Goal: Use online tool/utility: Utilize a website feature to perform a specific function

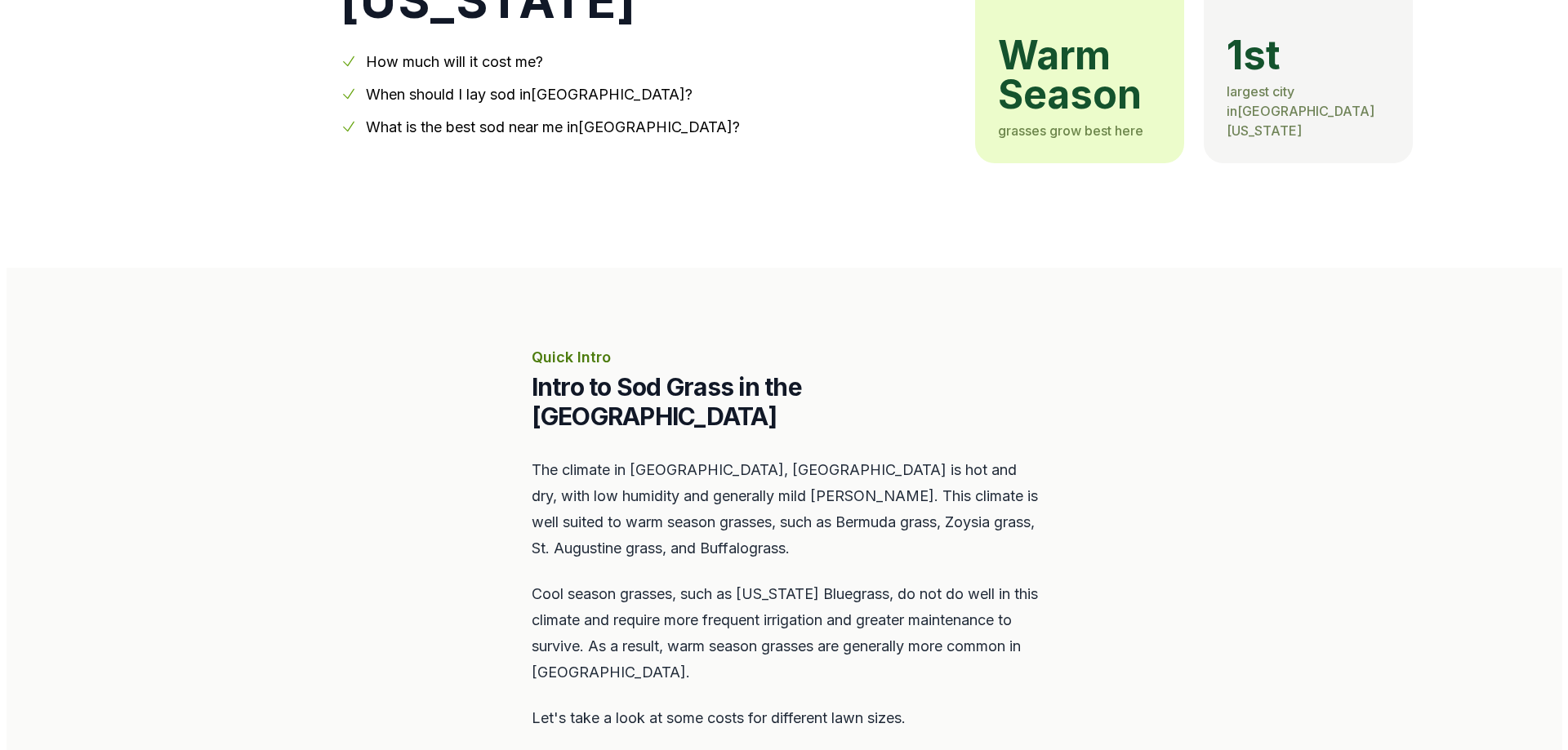
scroll to position [816, 0]
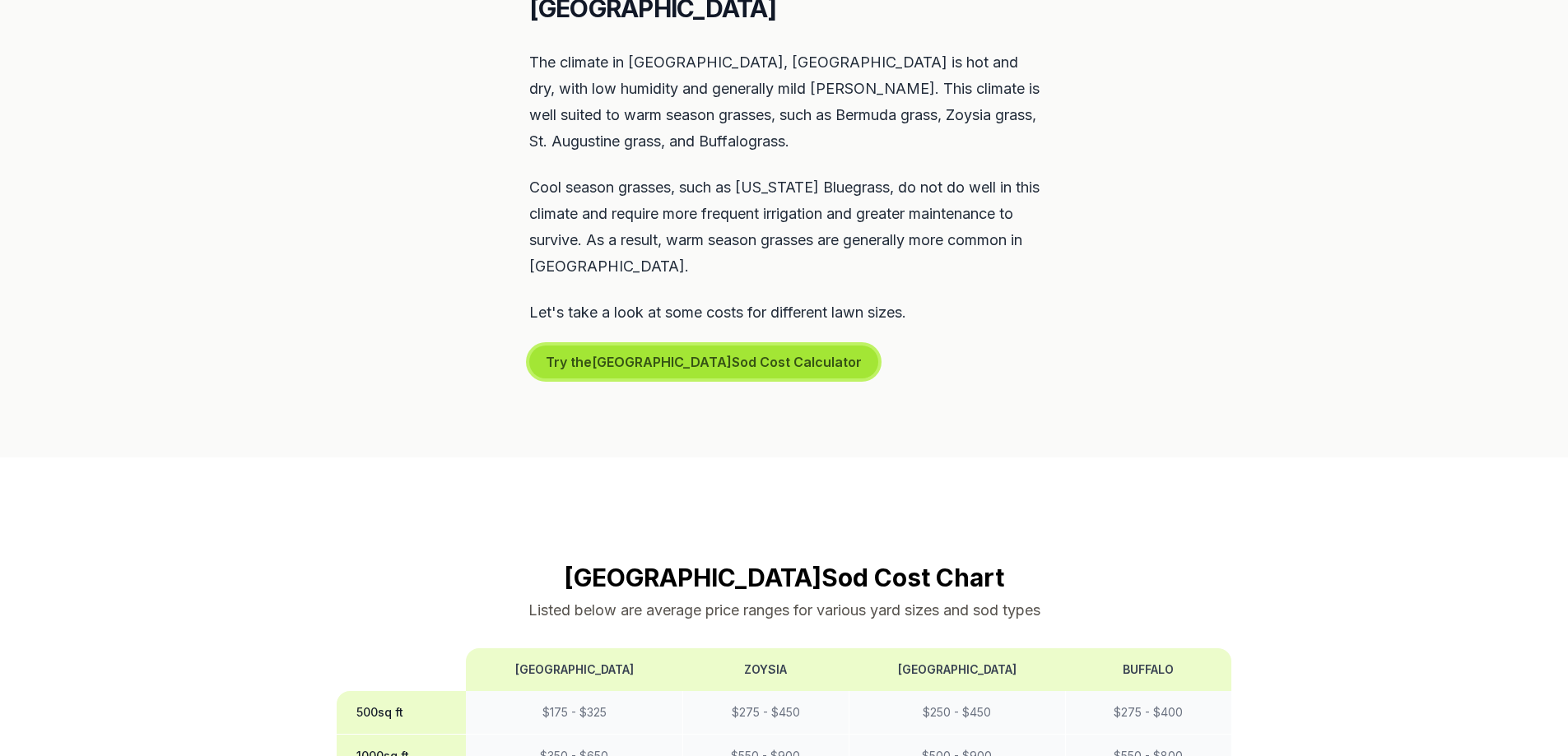
click at [652, 346] on button "Try the Los Angeles Sod Cost Calculator" at bounding box center [703, 362] width 349 height 33
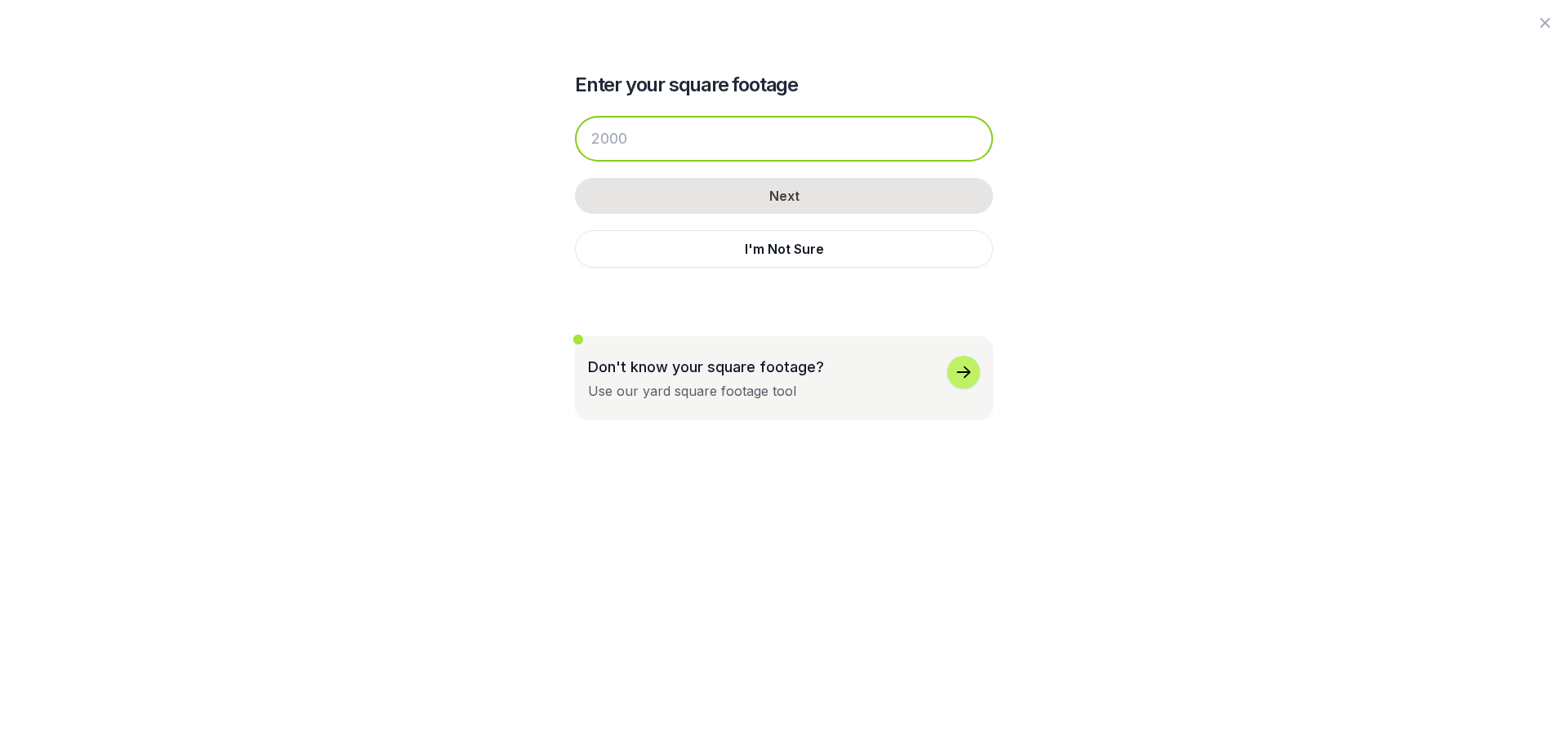
click at [660, 138] on input "number" at bounding box center [784, 139] width 418 height 45
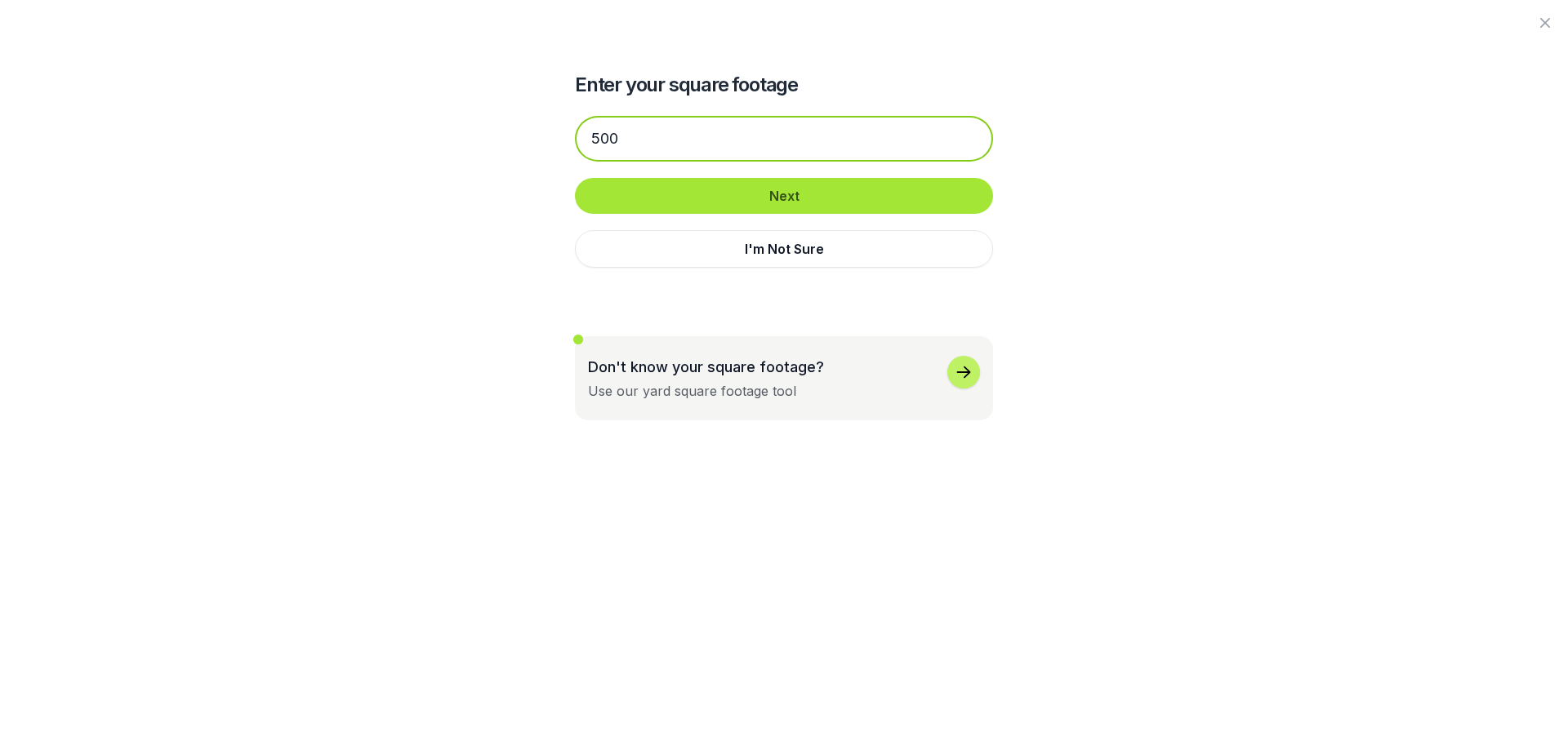
type input "500"
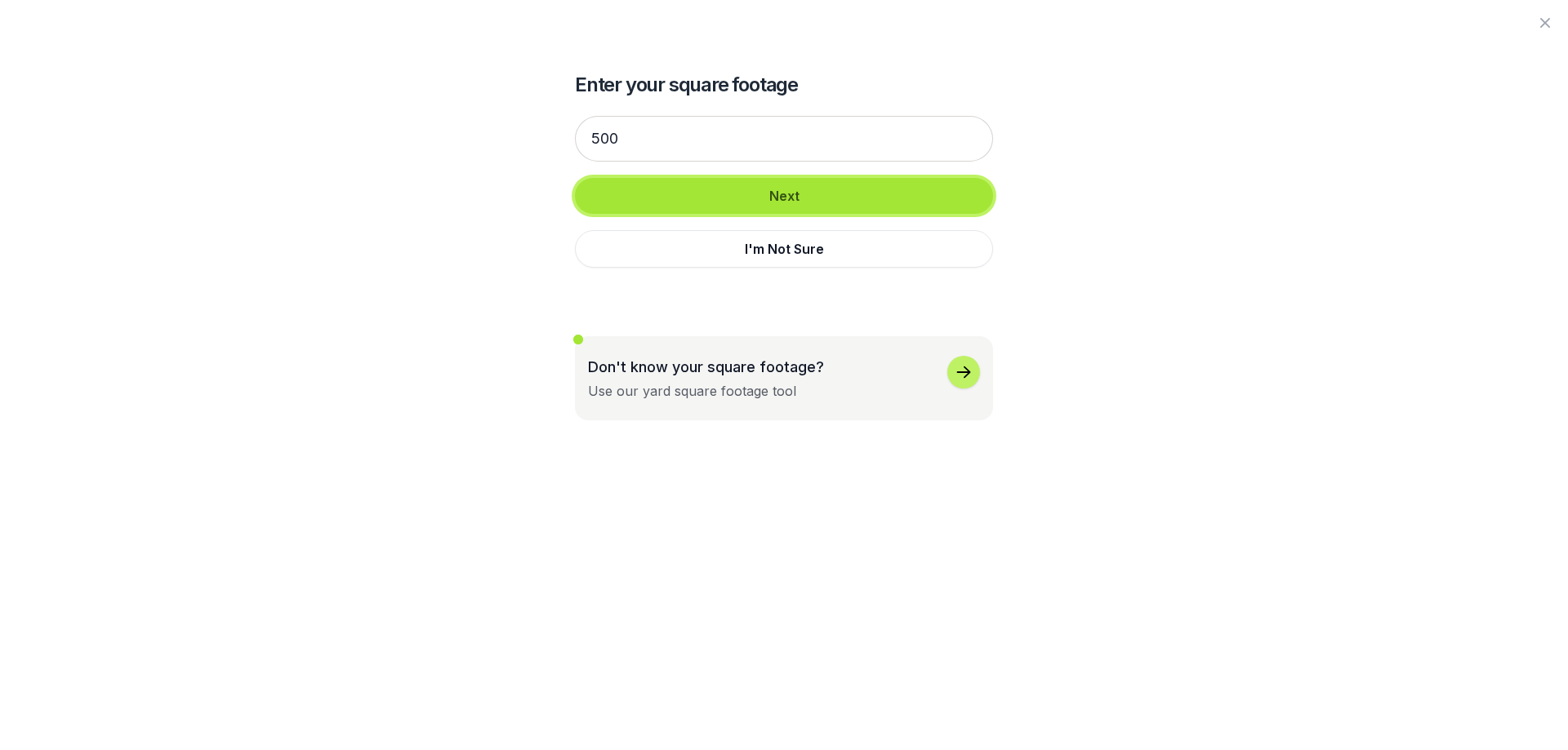
click at [773, 196] on button "Next" at bounding box center [784, 196] width 418 height 36
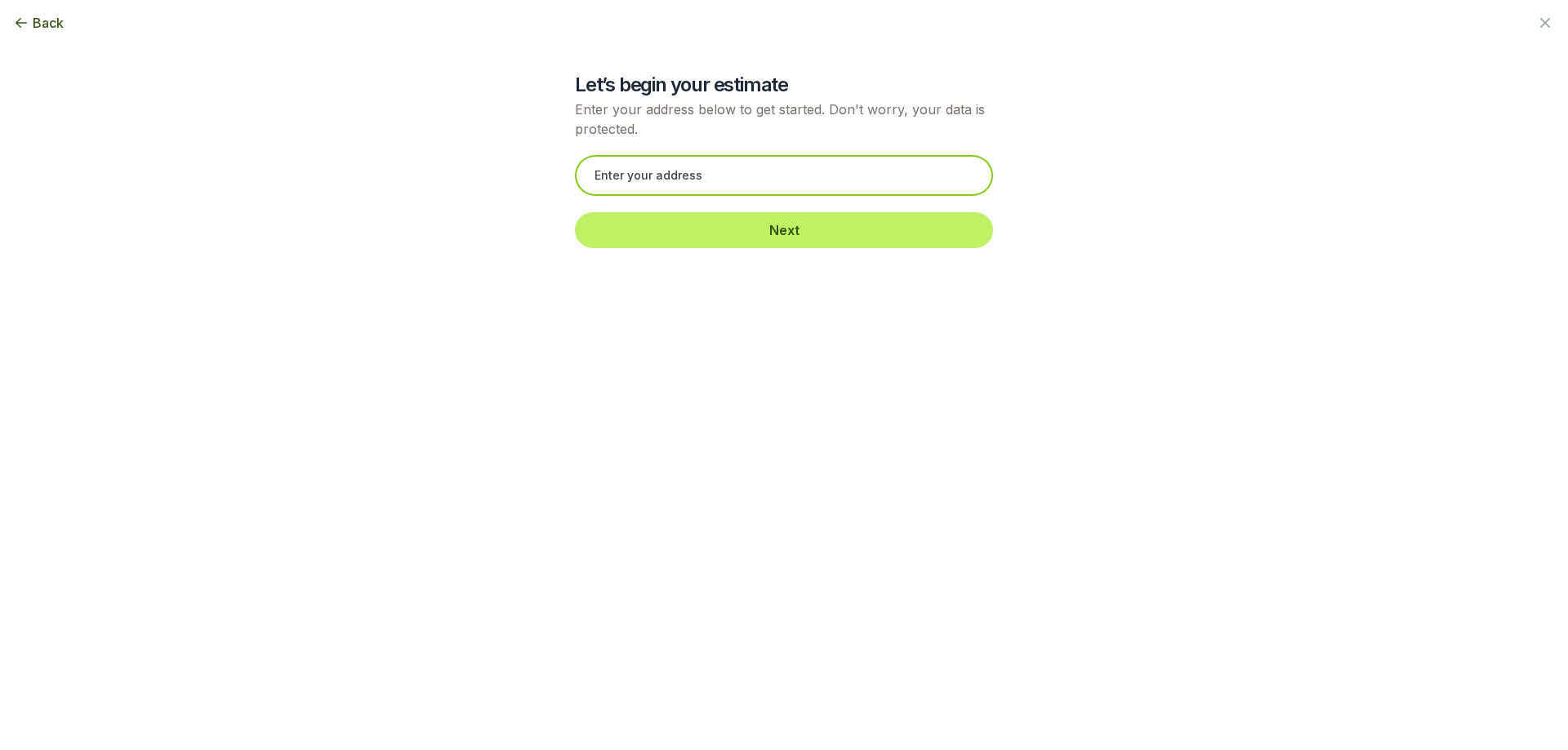
click at [770, 180] on input "text" at bounding box center [784, 175] width 418 height 41
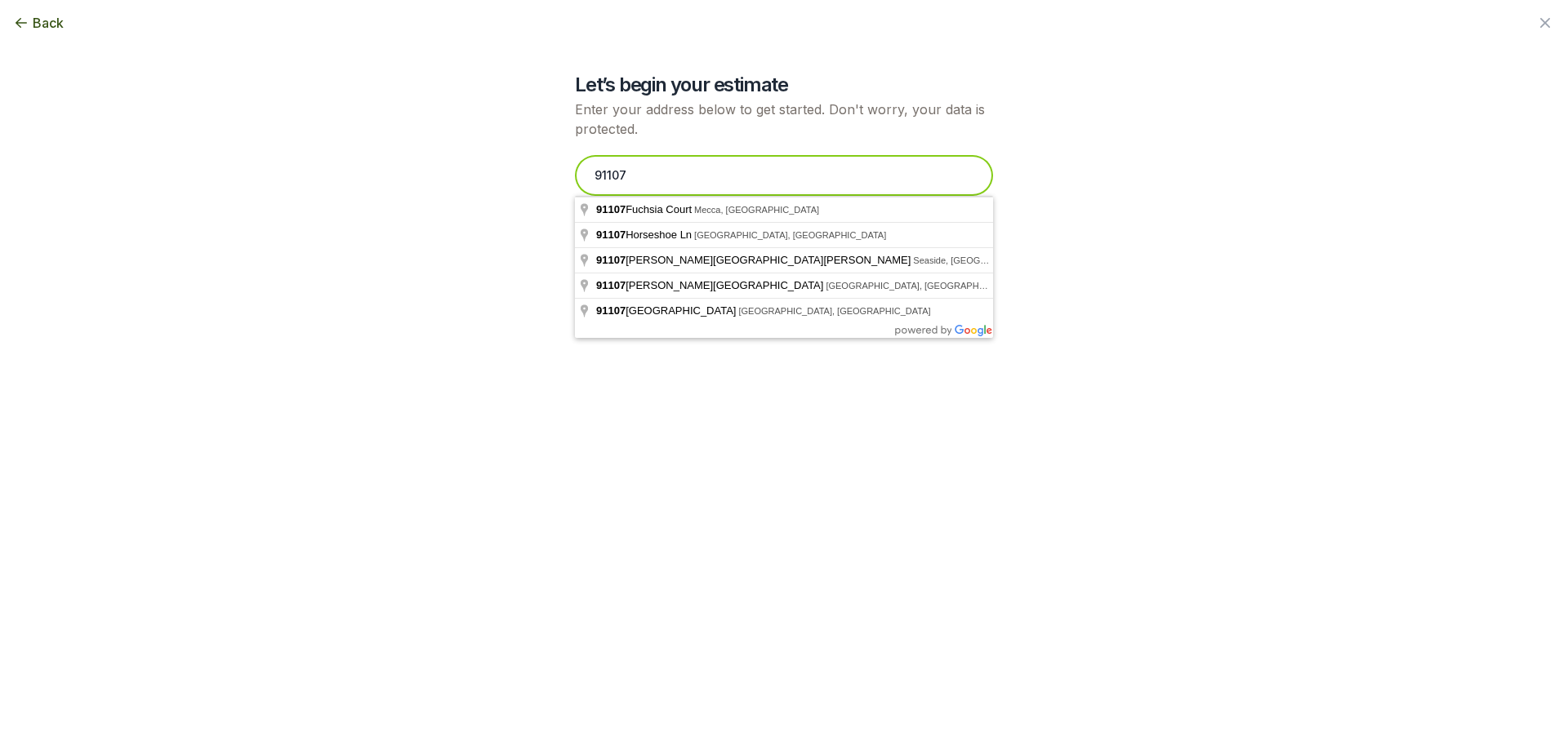
drag, startPoint x: 770, startPoint y: 180, endPoint x: 561, endPoint y: 169, distance: 209.3
click at [561, 169] on div "Let’s begin your estimate Enter your address below to get started. Don't worry,…" at bounding box center [784, 132] width 888 height 265
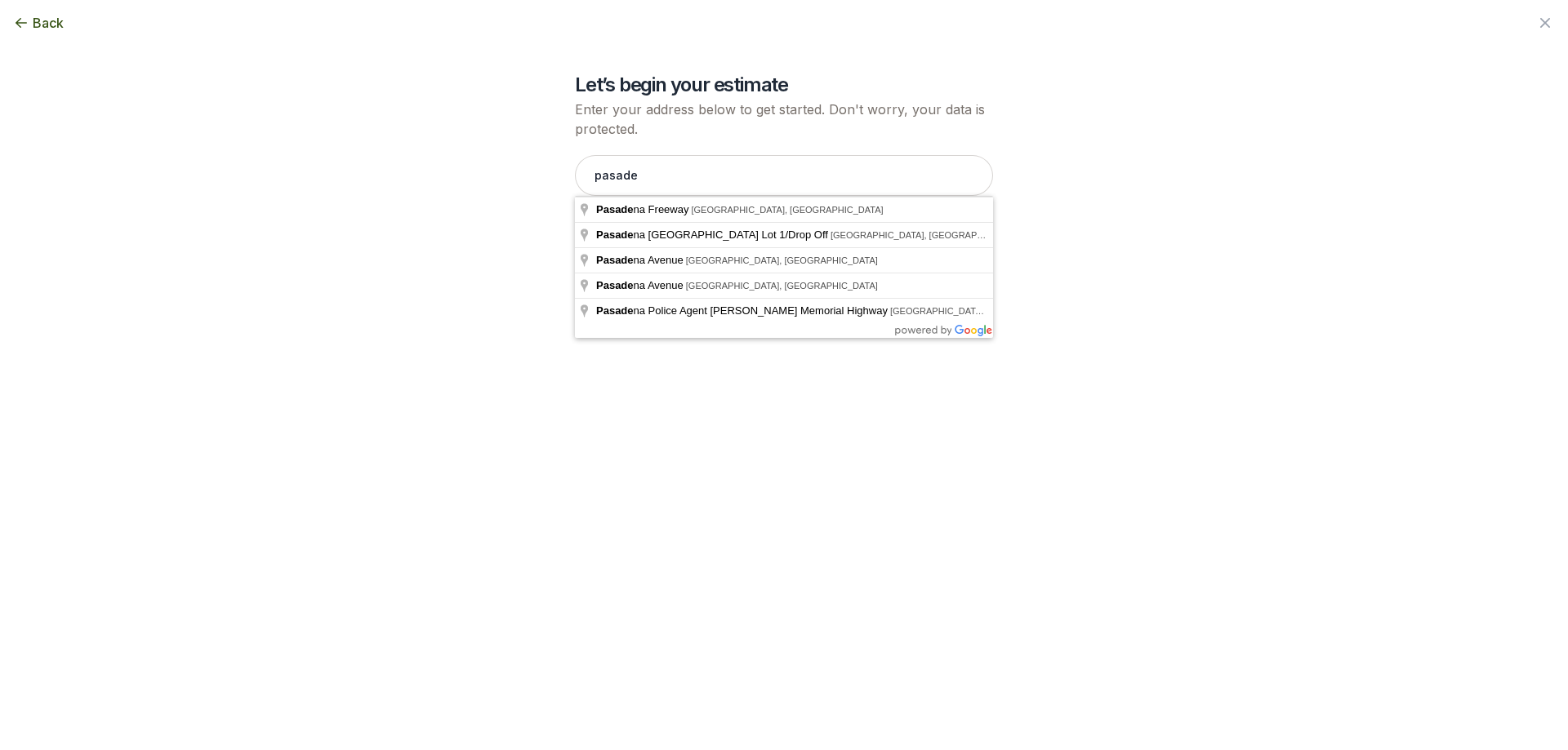
type input "[GEOGRAPHIC_DATA], [GEOGRAPHIC_DATA], [GEOGRAPHIC_DATA]"
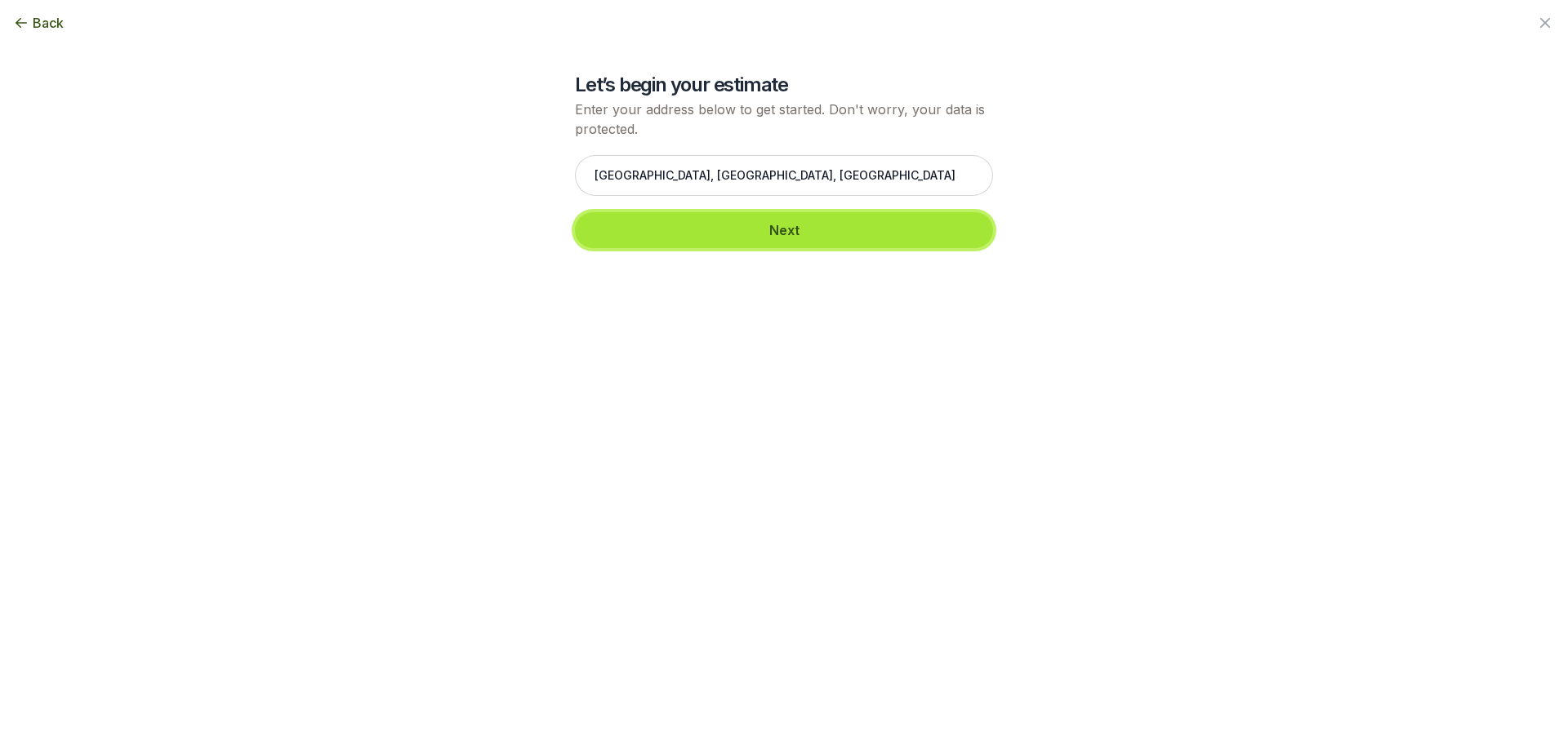
click at [689, 237] on button "Next" at bounding box center [784, 230] width 418 height 36
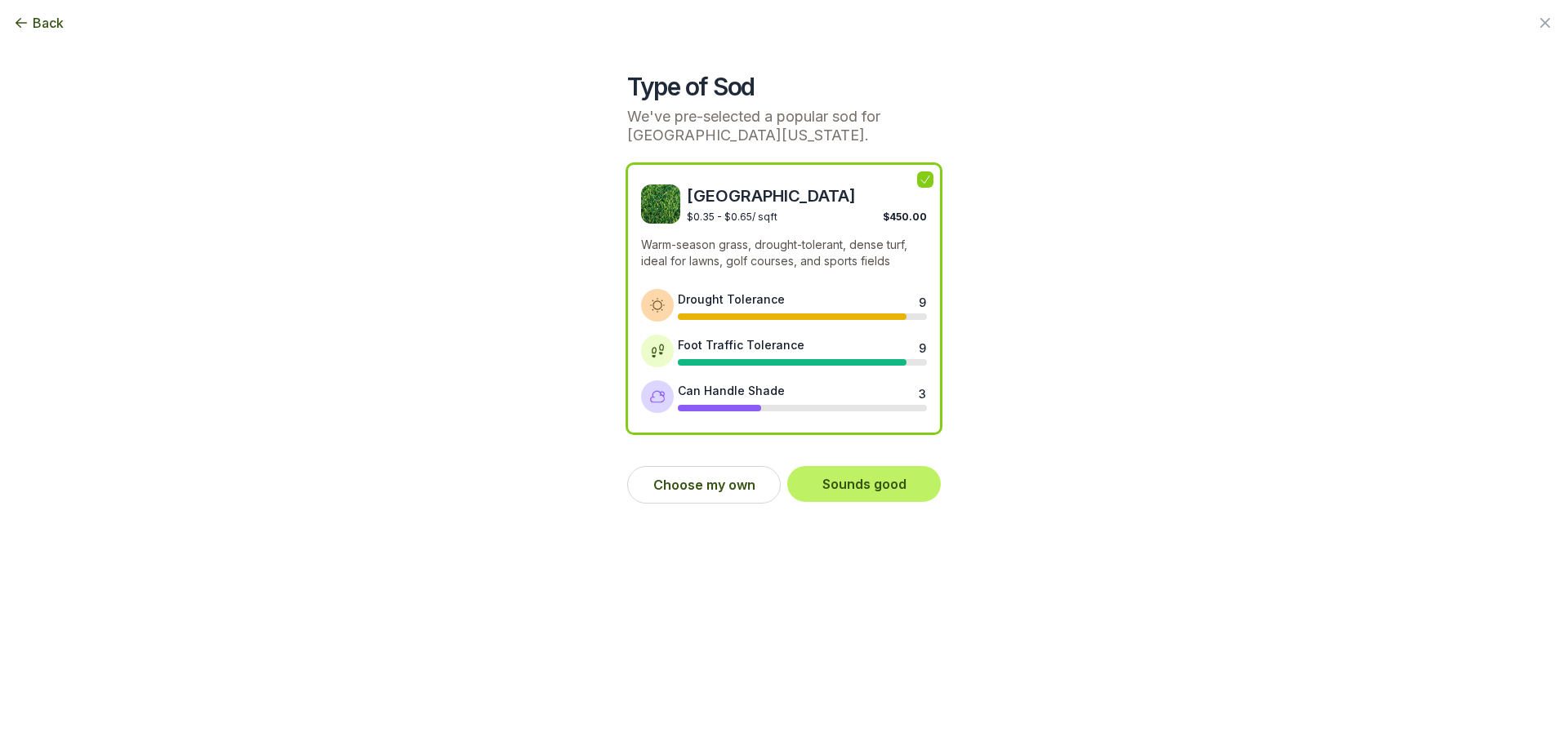
click at [927, 182] on icon at bounding box center [925, 179] width 13 height 13
click at [925, 182] on icon at bounding box center [925, 179] width 13 height 13
click at [860, 195] on span "[GEOGRAPHIC_DATA]" at bounding box center [806, 196] width 240 height 23
click at [741, 196] on span "[GEOGRAPHIC_DATA]" at bounding box center [806, 196] width 240 height 23
click at [722, 488] on button "Choose my own" at bounding box center [704, 485] width 154 height 38
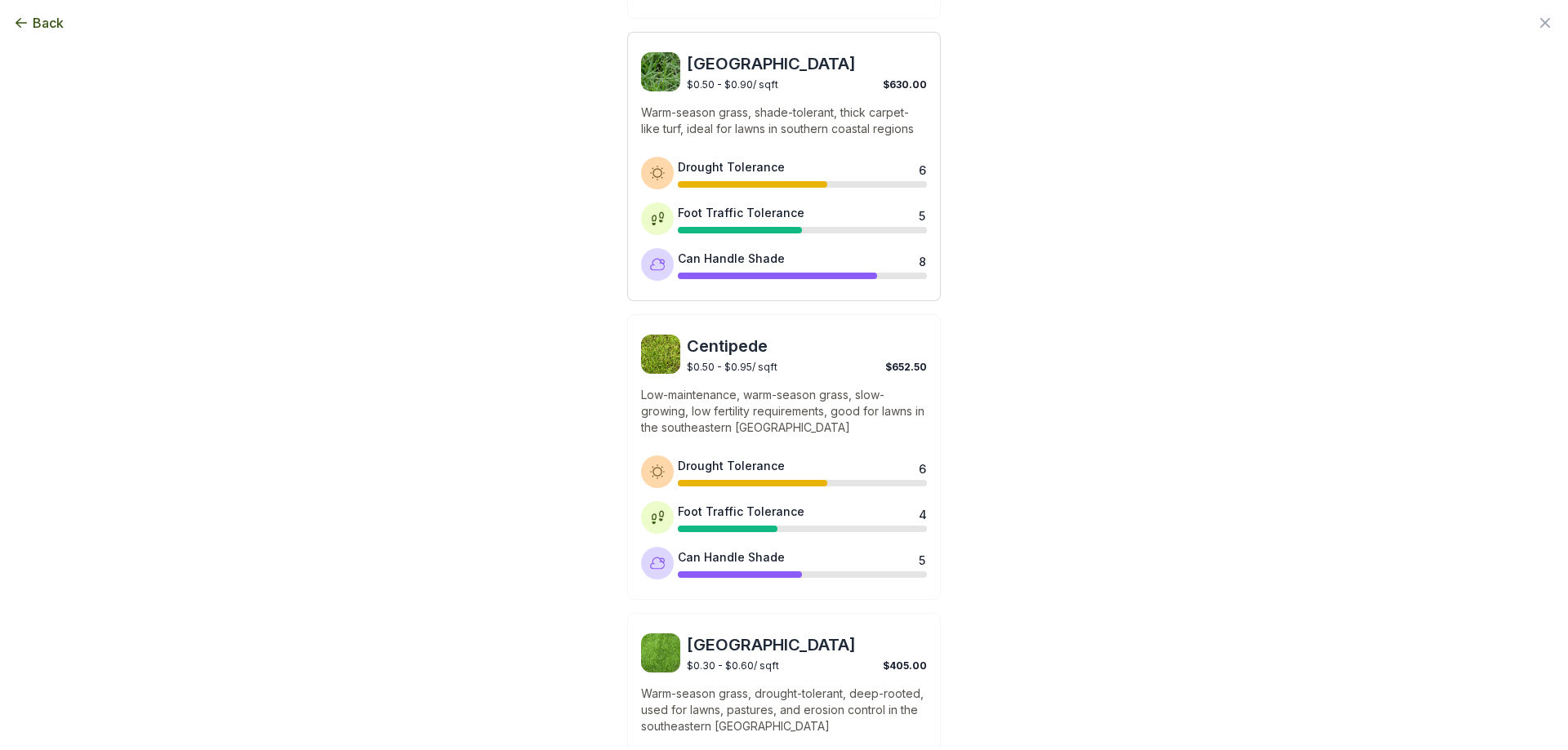
scroll to position [735, 0]
